Goal: Use online tool/utility: Utilize a website feature to perform a specific function

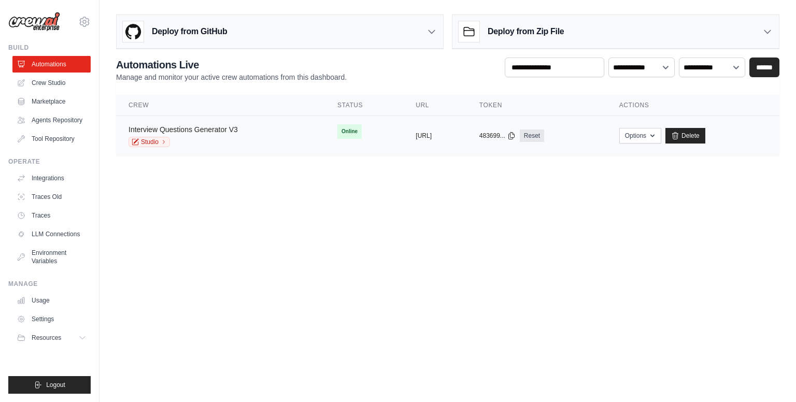
click at [226, 130] on link "Interview Questions Generator V3" at bounding box center [183, 129] width 109 height 8
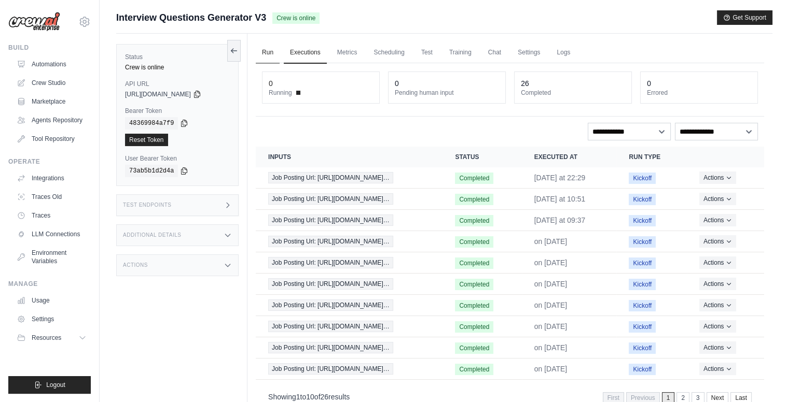
click at [272, 48] on link "Run" at bounding box center [268, 53] width 24 height 22
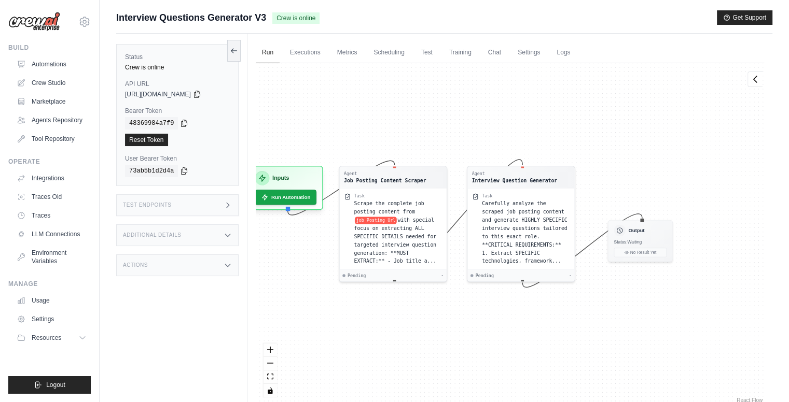
drag, startPoint x: 468, startPoint y: 135, endPoint x: 418, endPoint y: 125, distance: 50.8
click at [418, 125] on div "Agent Job Posting Content Scraper Task Scrape the complete job posting content …" at bounding box center [510, 234] width 508 height 342
